Goal: Task Accomplishment & Management: Manage account settings

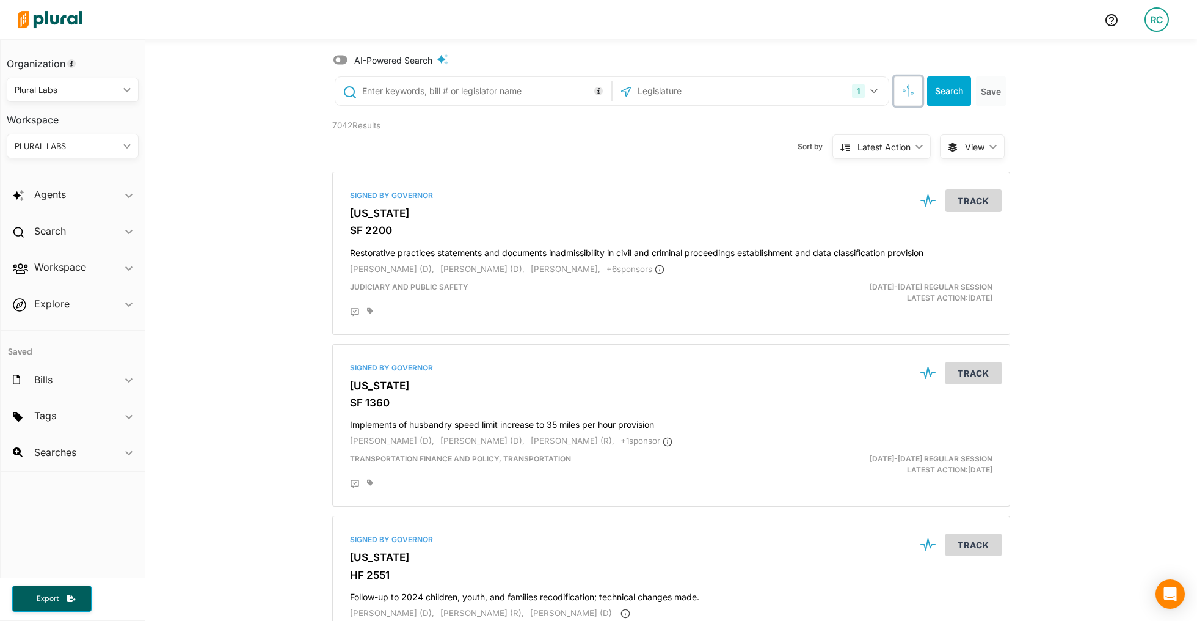
click at [909, 98] on button "button" at bounding box center [908, 90] width 28 height 29
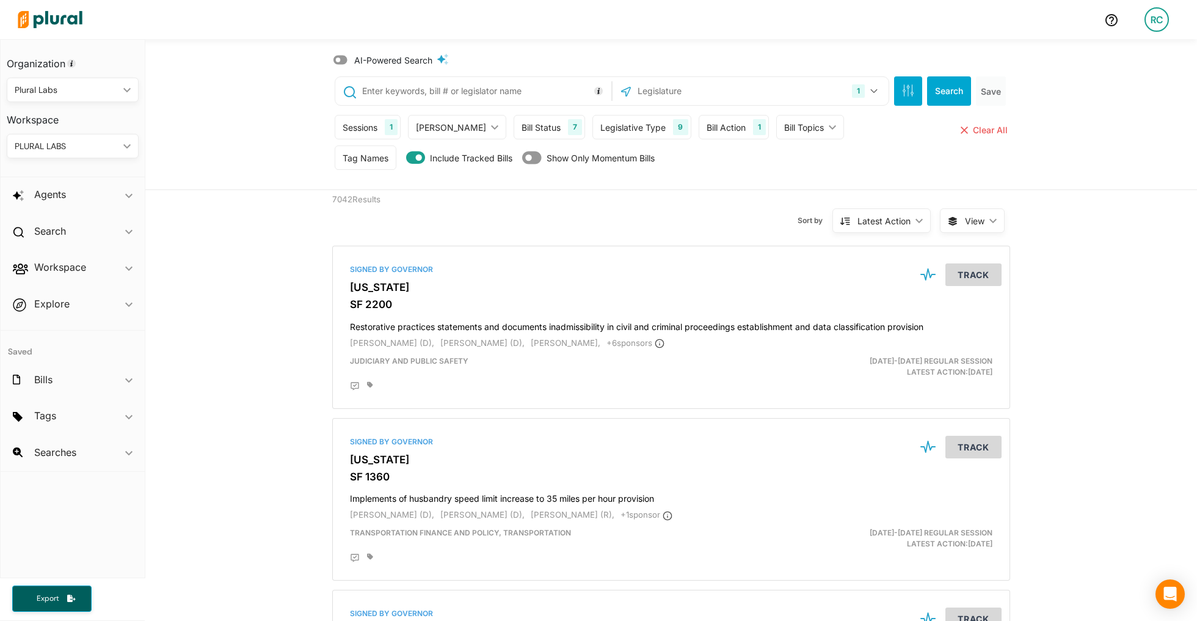
click at [710, 123] on div "Bill Action" at bounding box center [726, 127] width 39 height 13
click at [801, 243] on input "text" at bounding box center [836, 240] width 75 height 24
click at [716, 237] on input "text" at bounding box center [746, 240] width 75 height 24
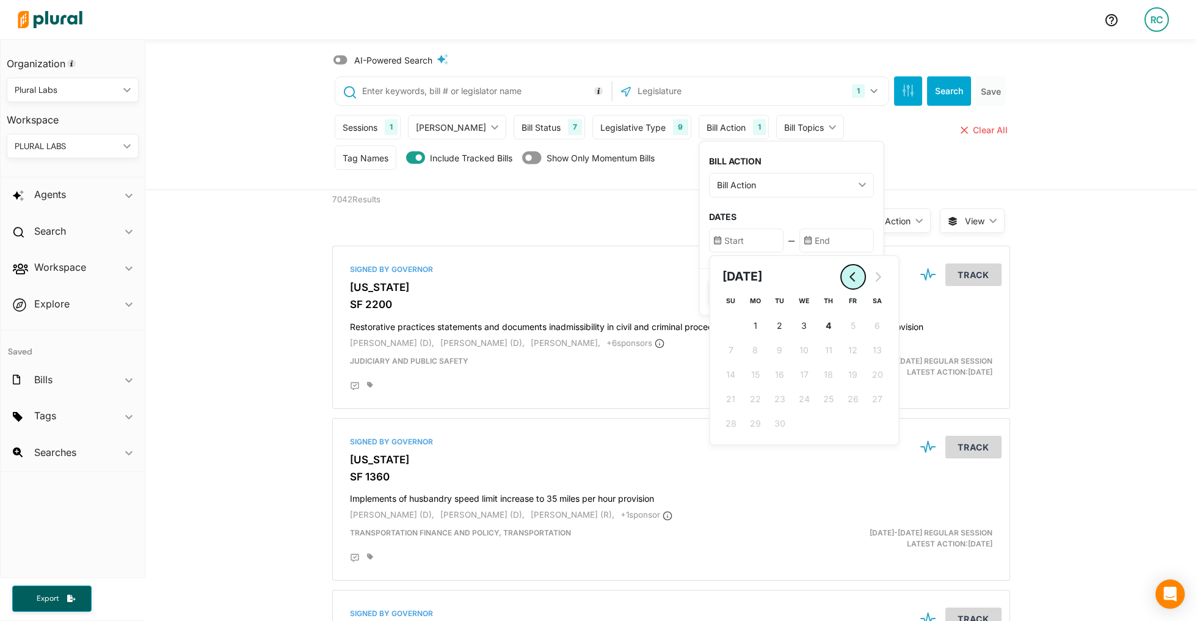
click at [841, 282] on button "Go to previous month" at bounding box center [853, 276] width 24 height 24
click at [1154, 13] on div "RC" at bounding box center [1157, 19] width 24 height 24
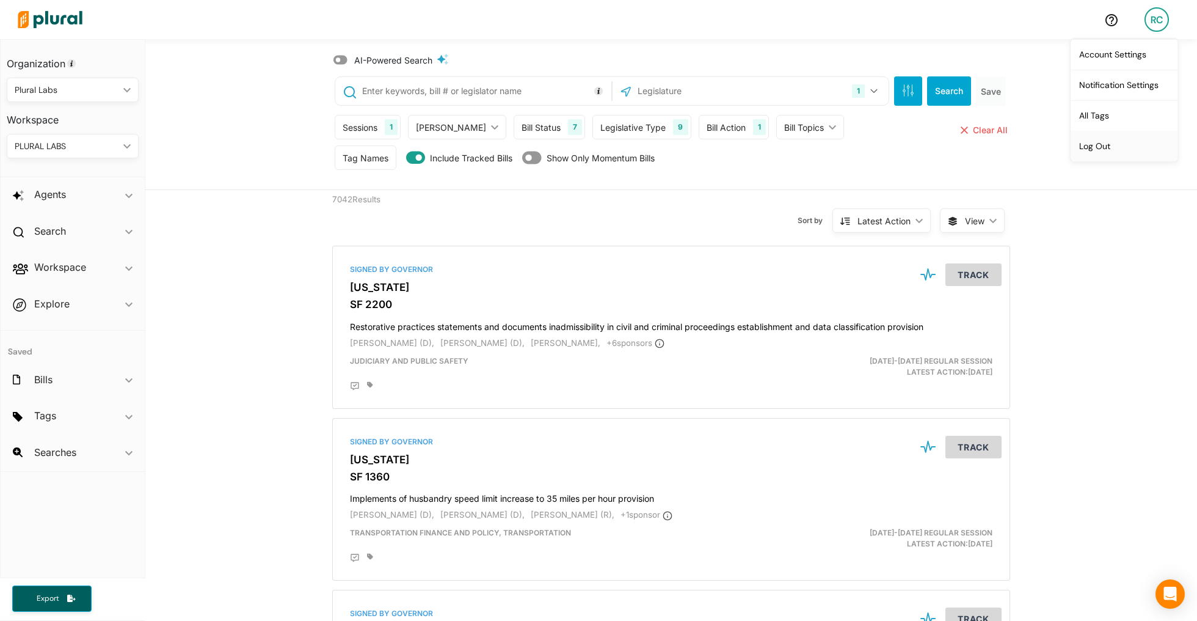
click at [1091, 138] on link "Log Out" at bounding box center [1124, 146] width 107 height 31
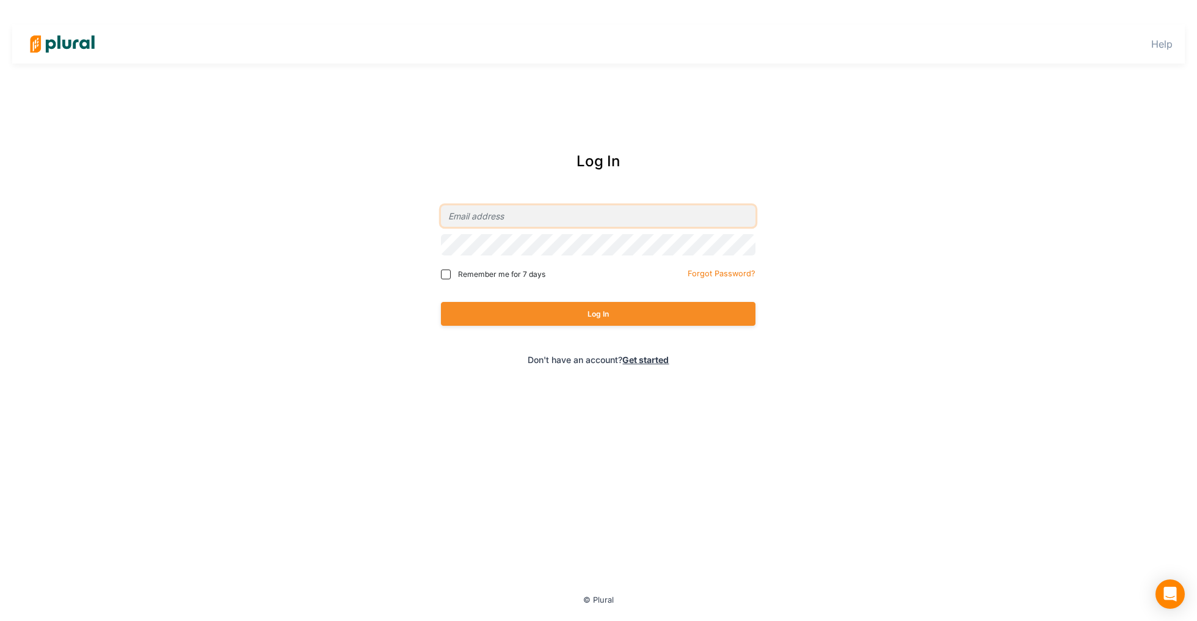
type input "[EMAIL_ADDRESS][DOMAIN_NAME]"
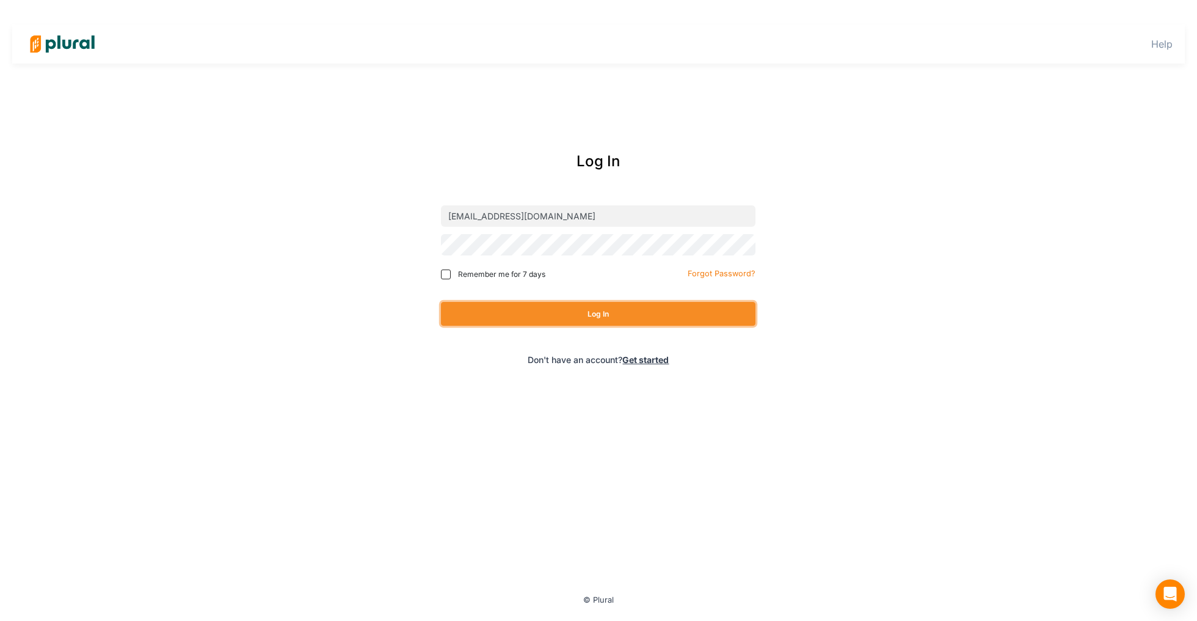
click at [609, 304] on button "Log In" at bounding box center [598, 314] width 315 height 24
